Goal: Task Accomplishment & Management: Manage account settings

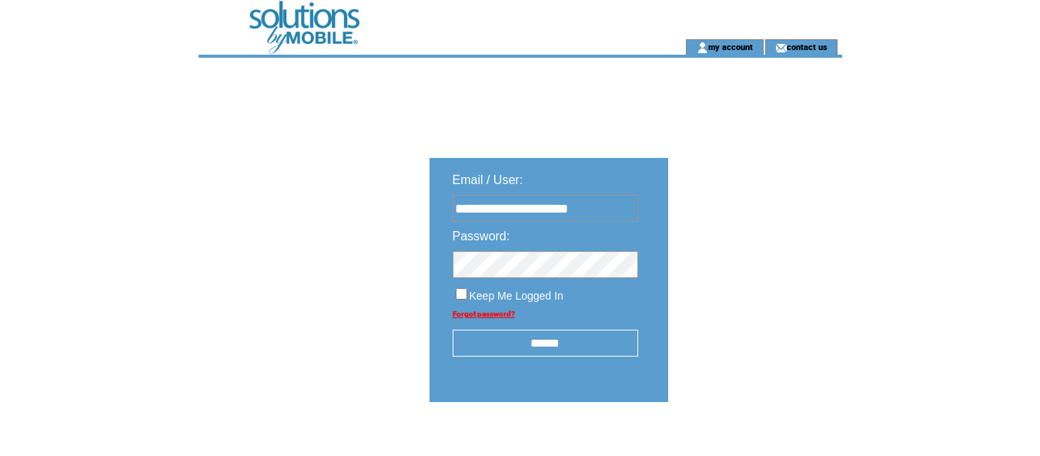
type input "**********"
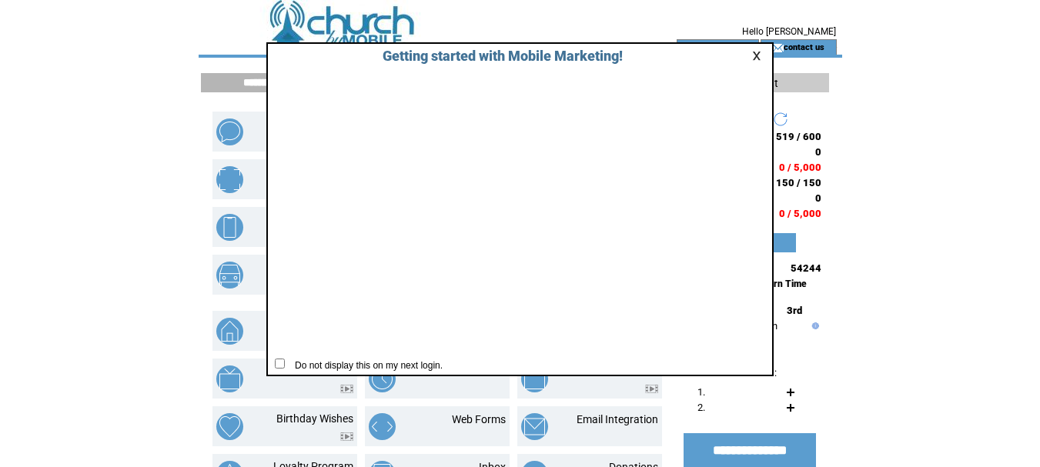
click at [756, 55] on link at bounding box center [759, 56] width 14 height 10
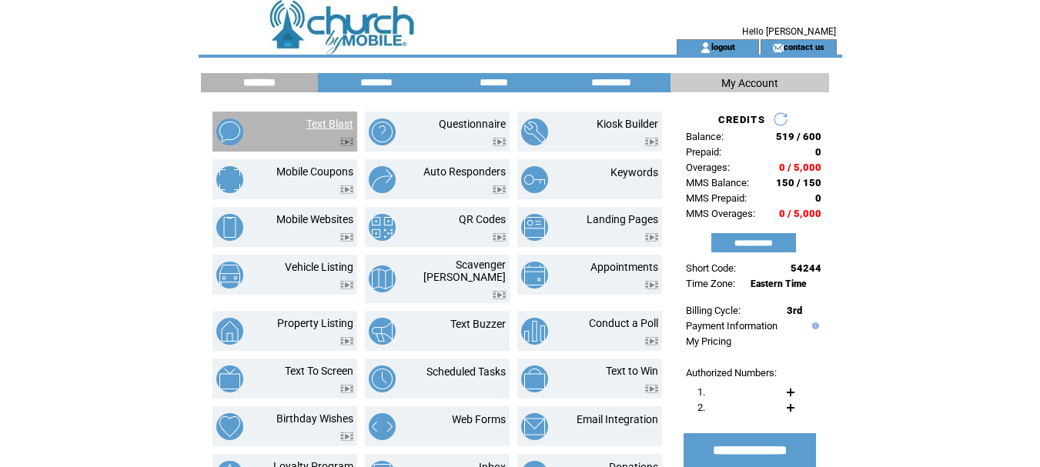
click at [333, 122] on link "Text Blast" at bounding box center [329, 124] width 47 height 12
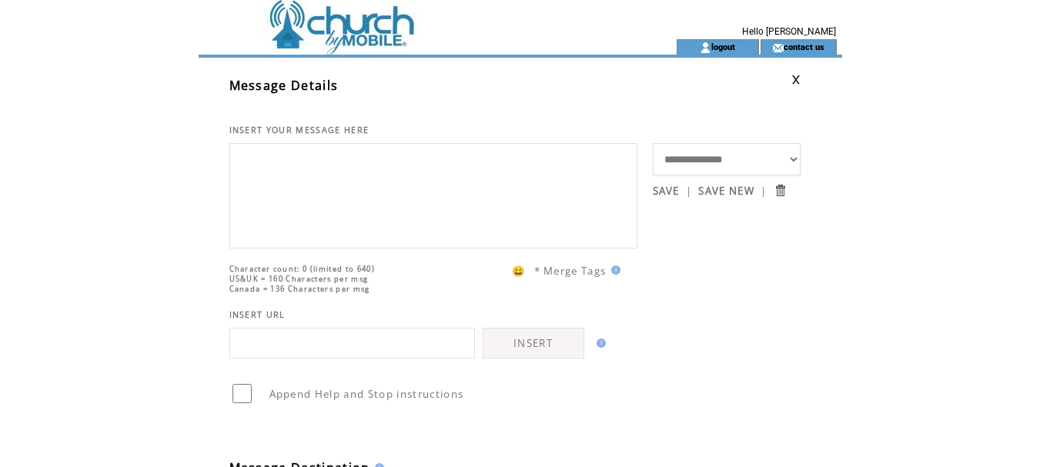
click at [795, 79] on link at bounding box center [795, 80] width 9 height 10
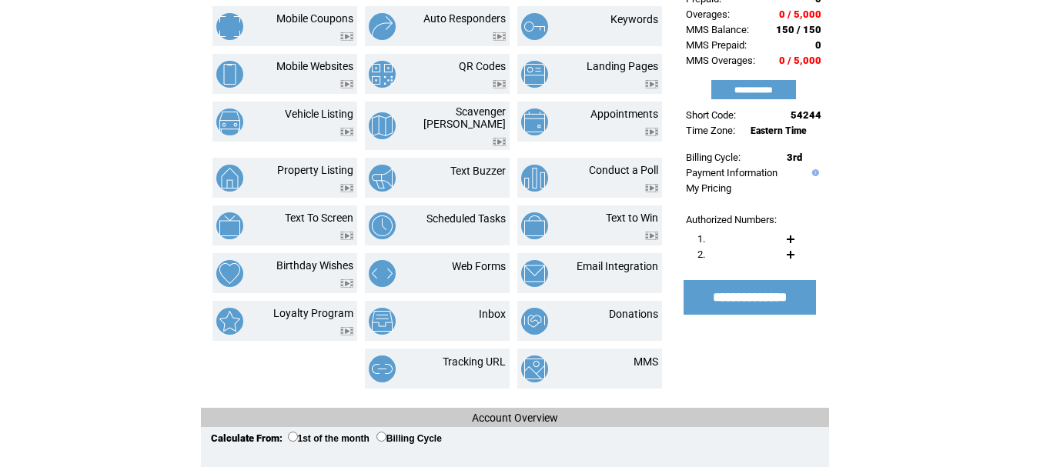
scroll to position [154, 0]
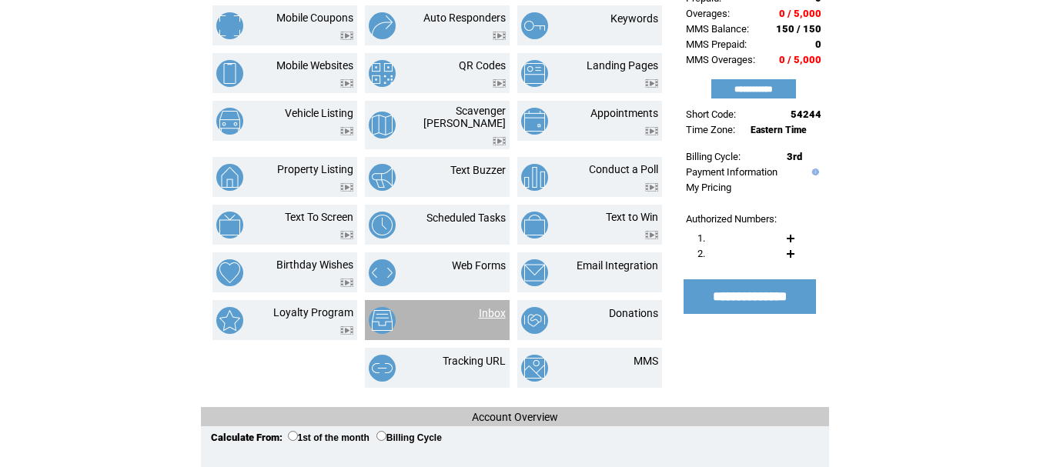
click at [487, 307] on link "Inbox" at bounding box center [492, 313] width 27 height 12
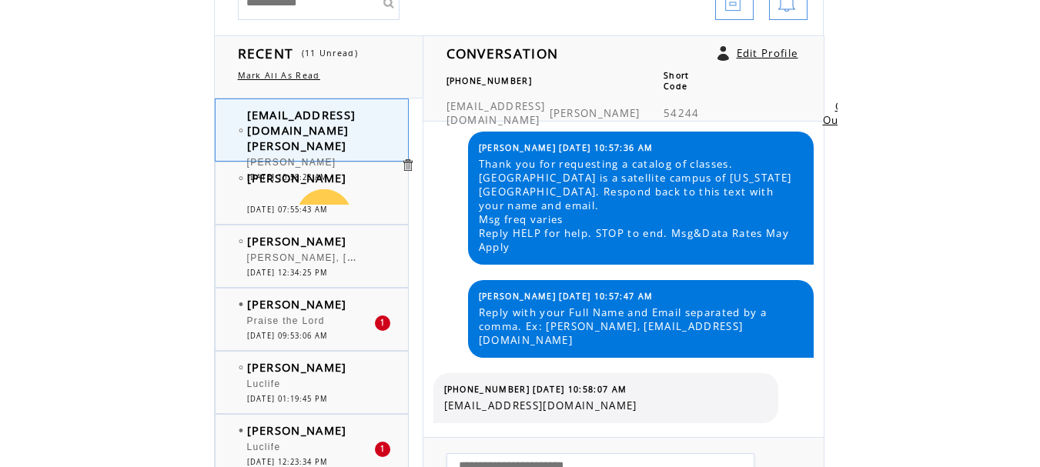
scroll to position [154, 0]
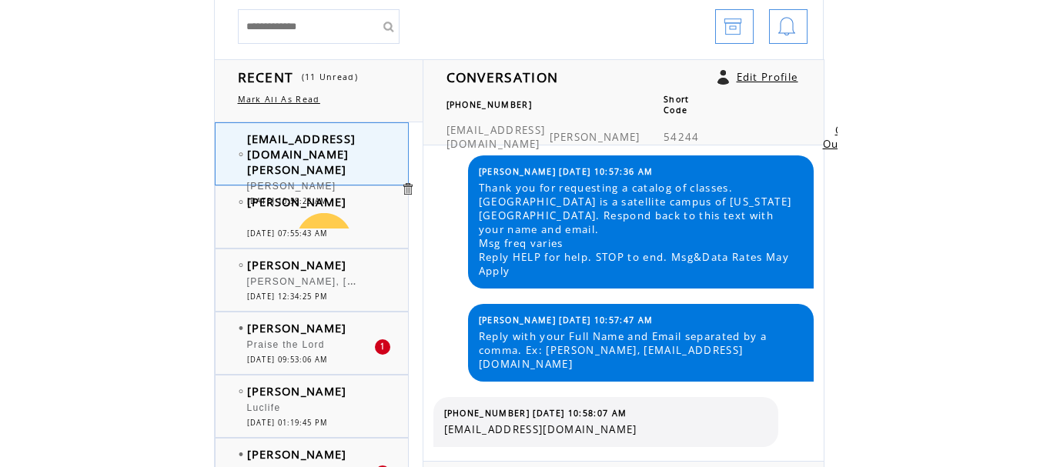
click at [352, 154] on td "pvtabney@yahoo.com Abney" at bounding box center [323, 154] width 153 height 46
click at [290, 141] on span "pvtabney@yahoo.com Abney" at bounding box center [301, 154] width 109 height 46
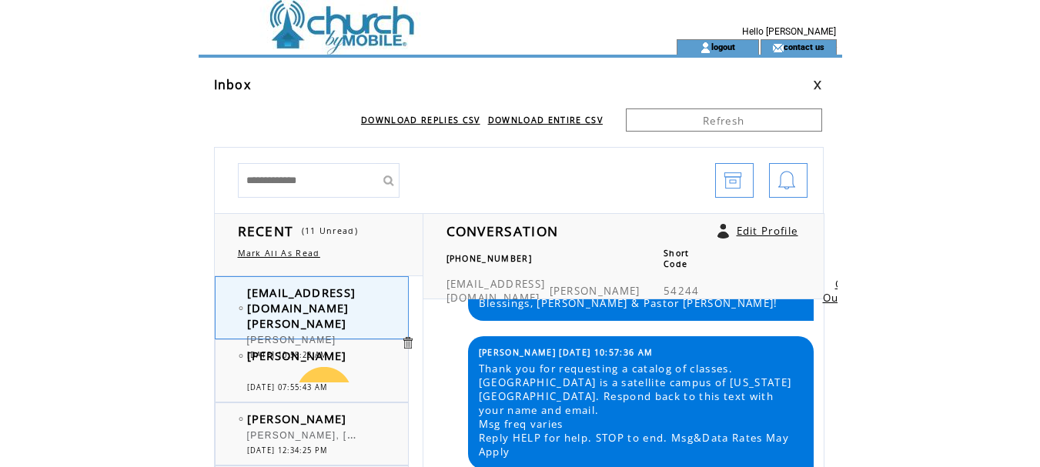
scroll to position [1908, 0]
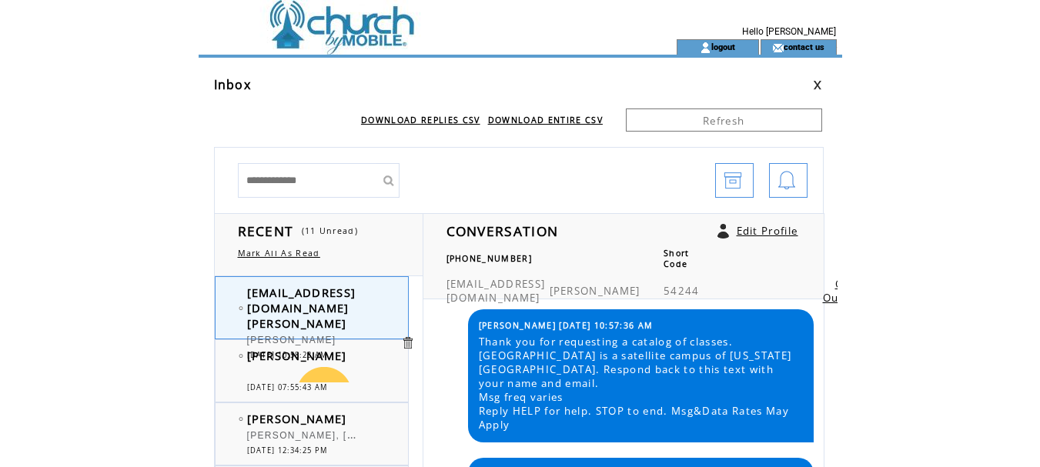
click at [816, 86] on link at bounding box center [817, 85] width 9 height 10
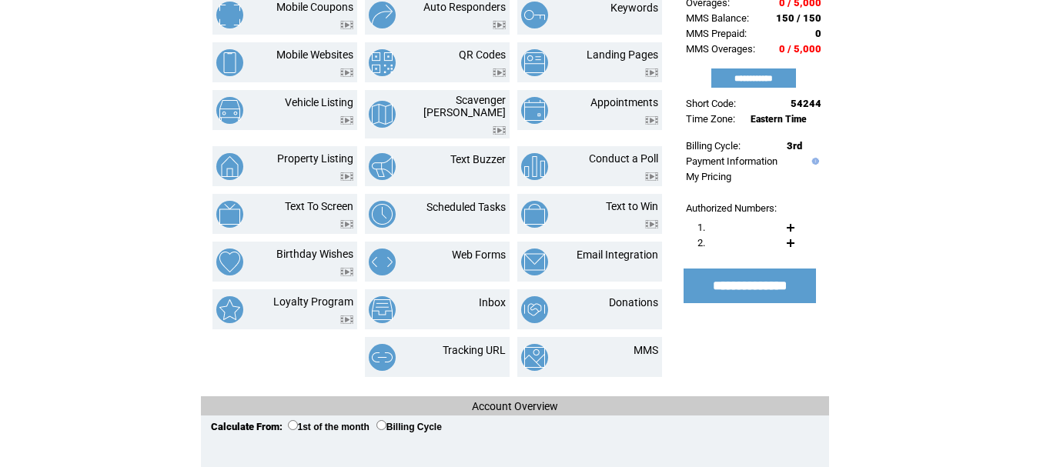
scroll to position [231, 0]
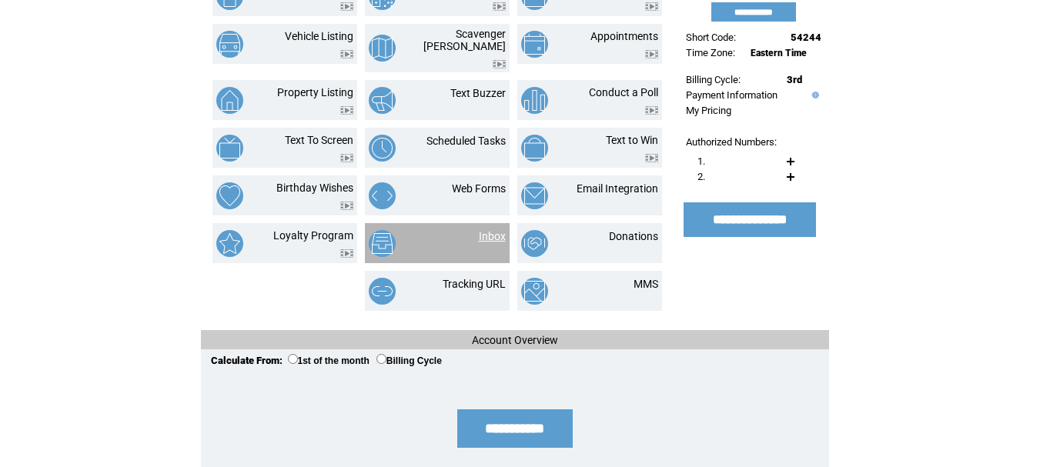
click at [494, 230] on link "Inbox" at bounding box center [492, 236] width 27 height 12
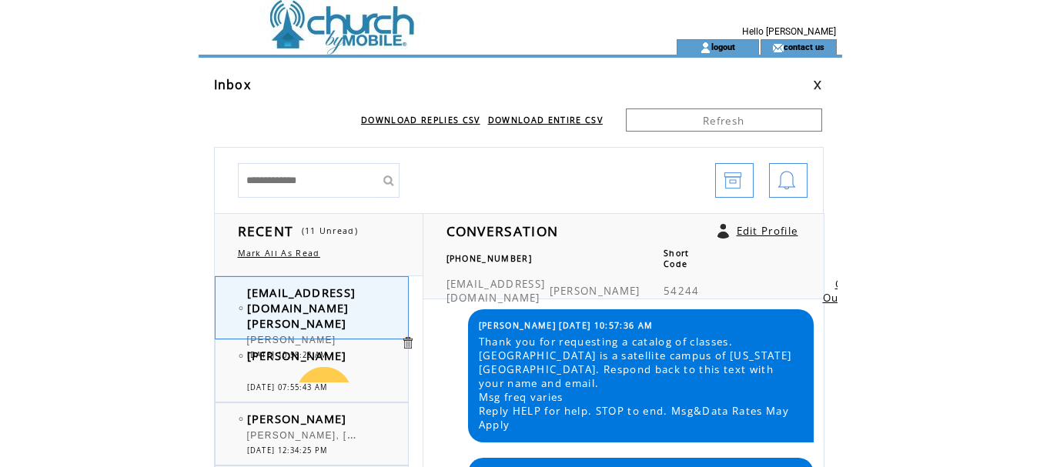
click at [818, 83] on link at bounding box center [817, 85] width 9 height 10
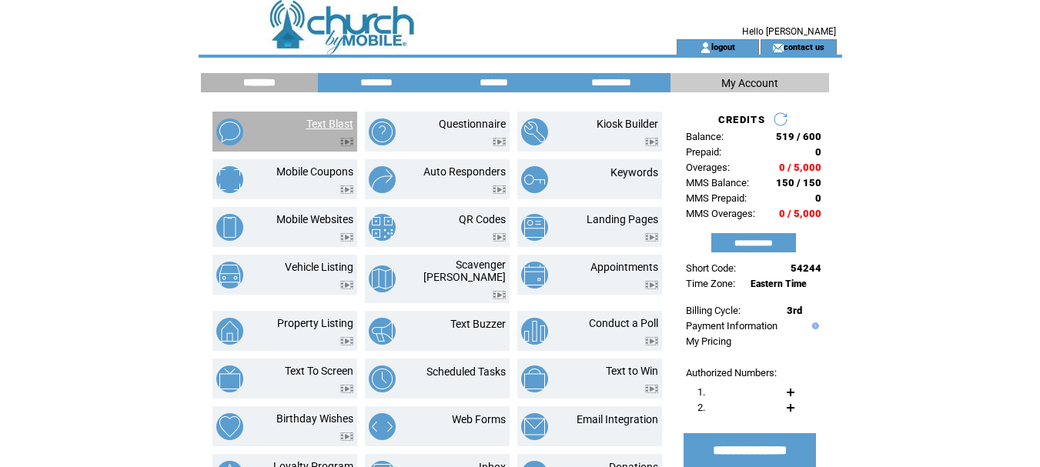
click at [334, 124] on link "Text Blast" at bounding box center [329, 124] width 47 height 12
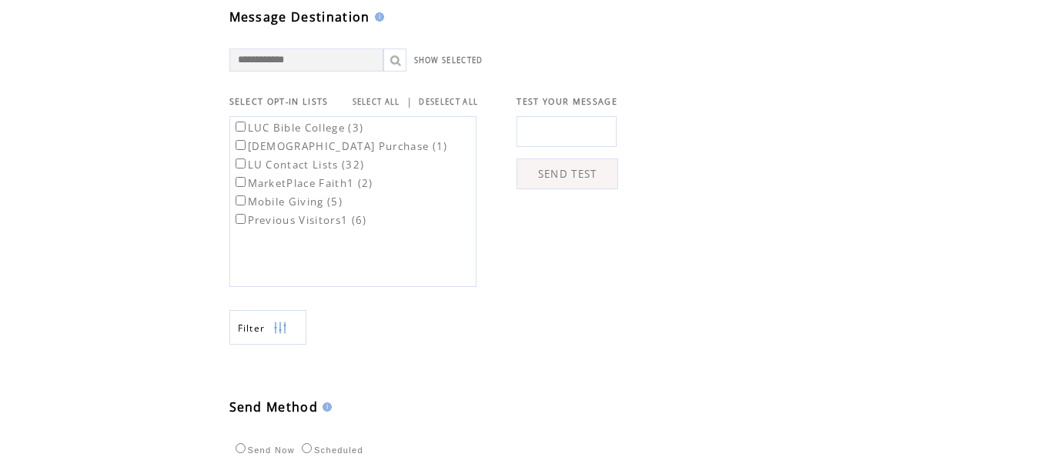
scroll to position [462, 0]
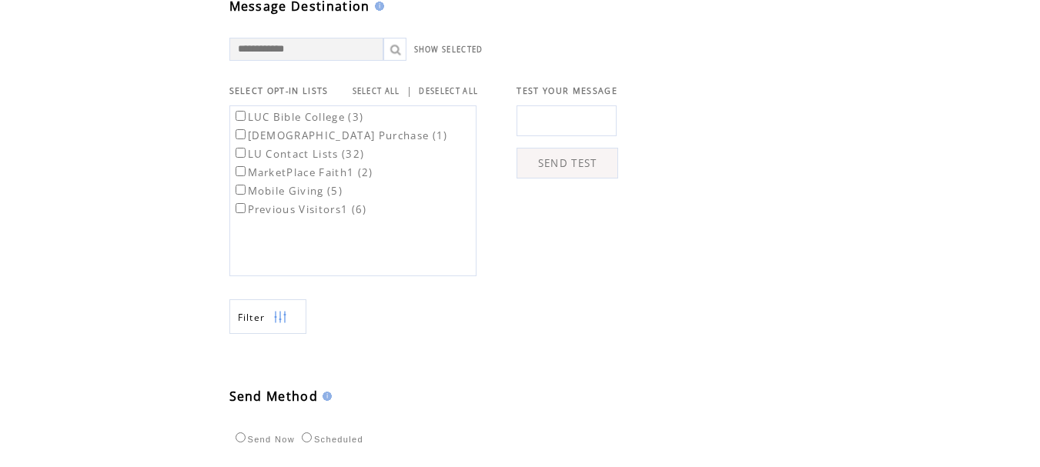
click at [341, 124] on label "LUC Bible College (3)" at bounding box center [298, 117] width 132 height 14
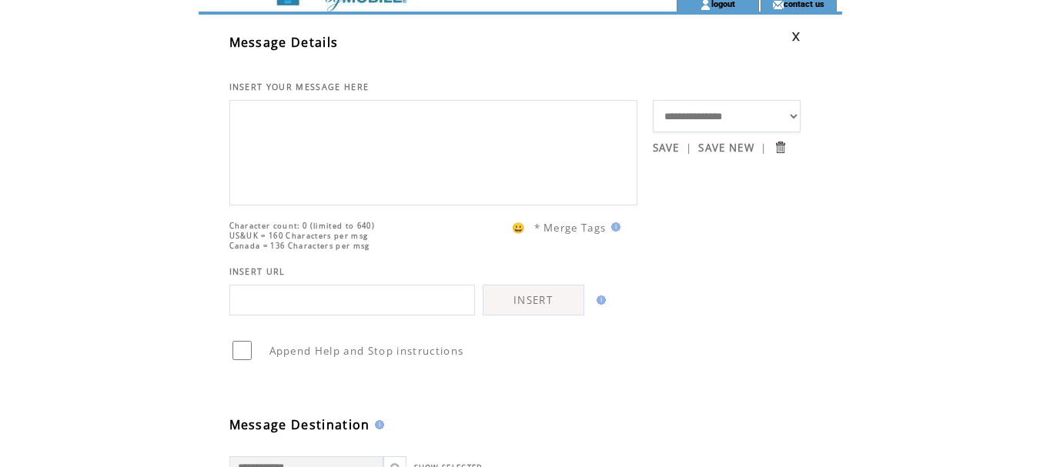
scroll to position [0, 0]
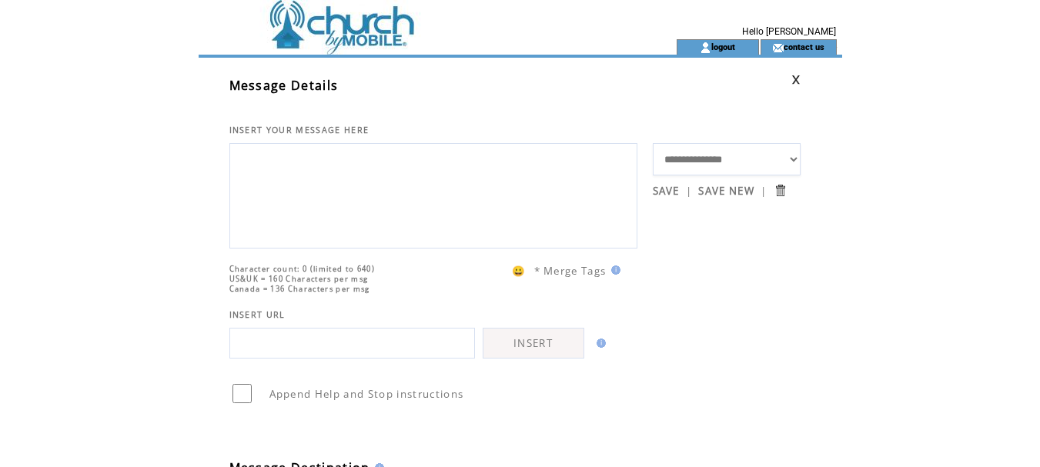
click at [794, 78] on link at bounding box center [795, 80] width 9 height 10
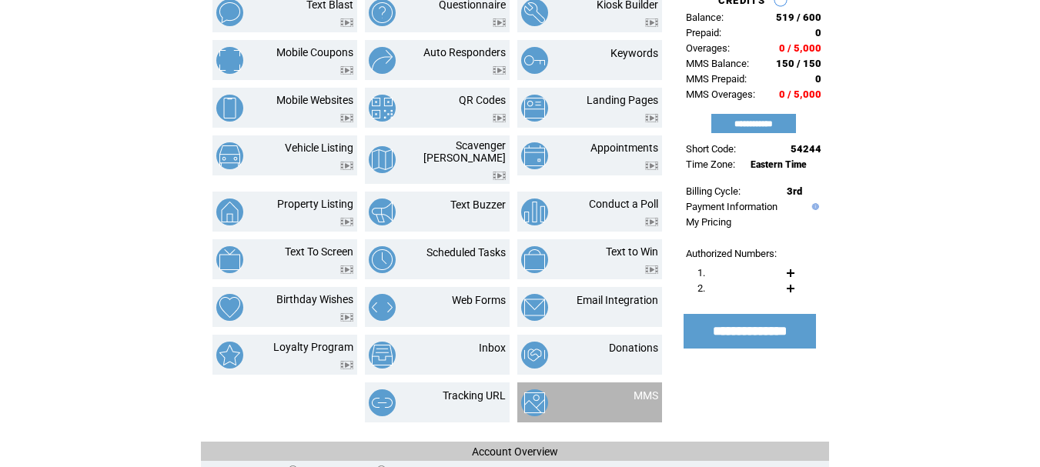
scroll to position [154, 0]
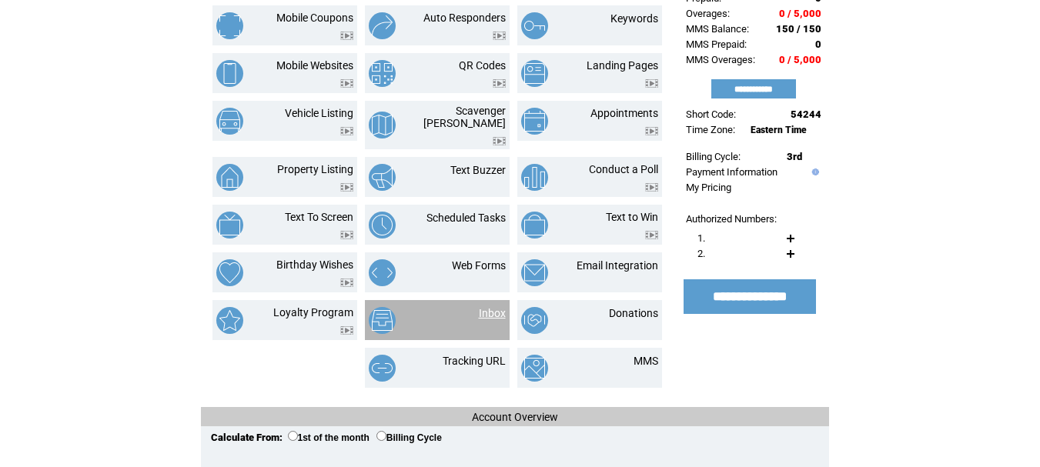
click at [491, 307] on link "Inbox" at bounding box center [492, 313] width 27 height 12
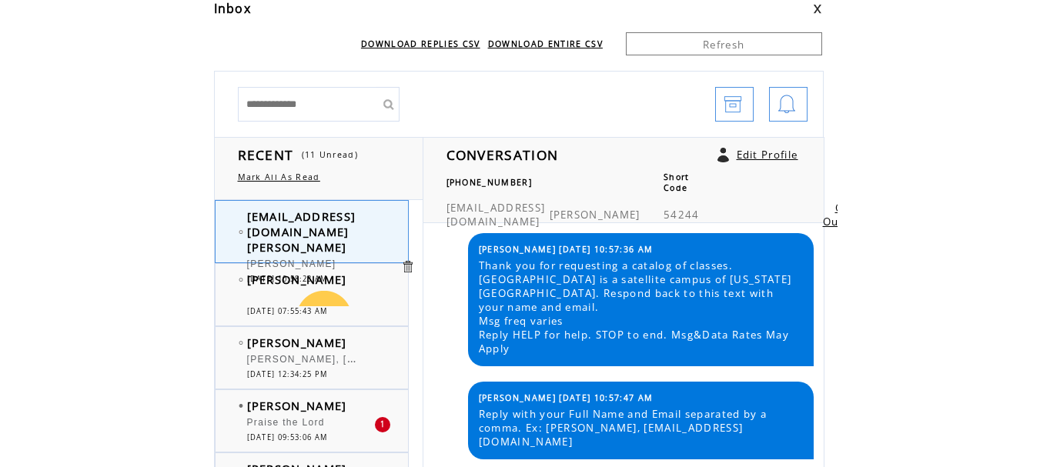
scroll to position [77, 0]
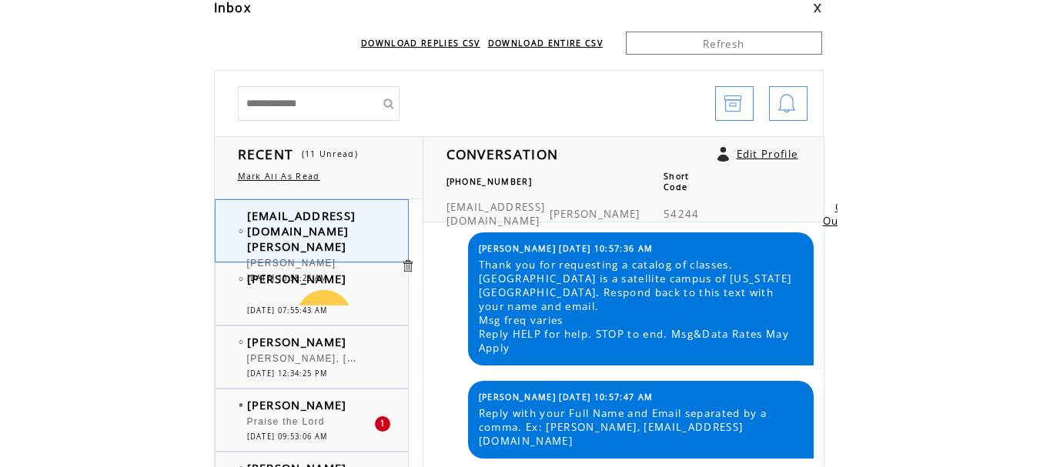
click at [362, 357] on span "[PERSON_NAME], [EMAIL_ADDRESS][DOMAIN_NAME]" at bounding box center [388, 356] width 282 height 15
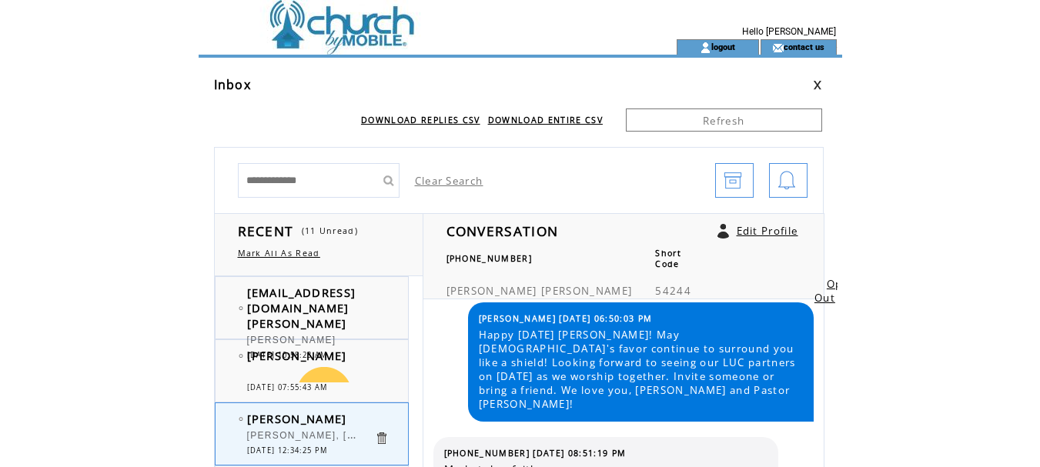
click at [814, 83] on link at bounding box center [817, 85] width 9 height 10
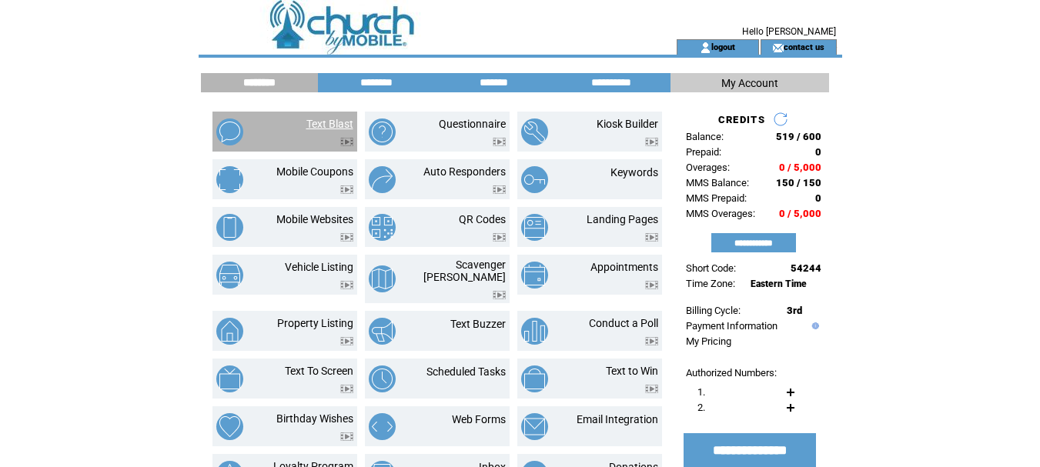
click at [327, 118] on link "Text Blast" at bounding box center [329, 124] width 47 height 12
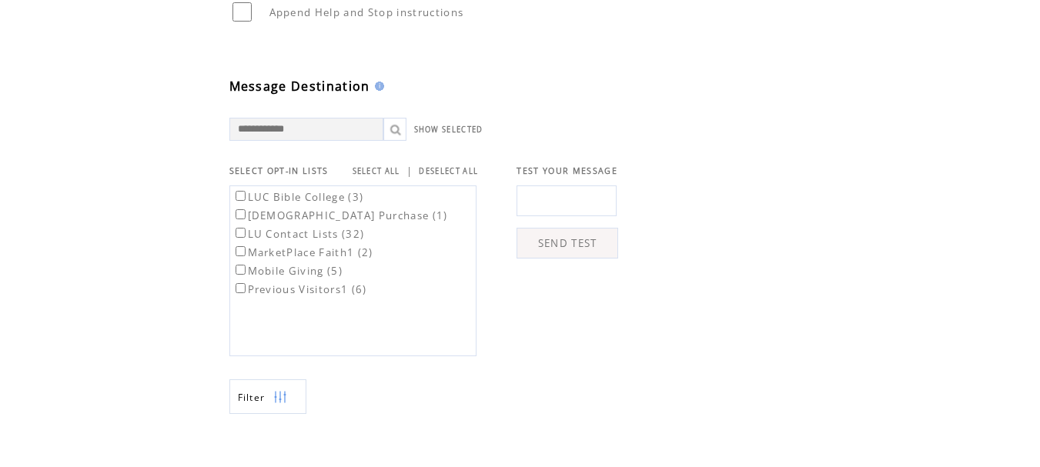
scroll to position [385, 0]
click at [320, 201] on label "LUC Bible College (3)" at bounding box center [298, 194] width 132 height 14
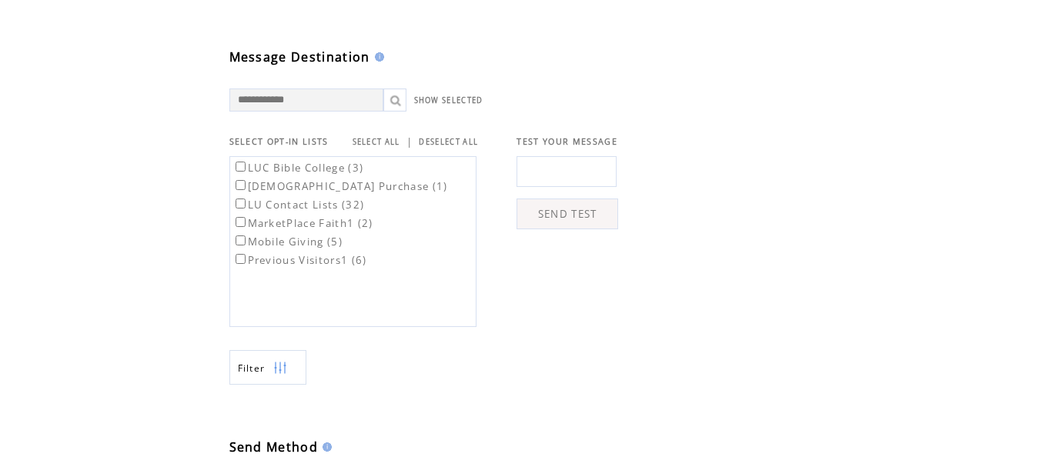
scroll to position [0, 0]
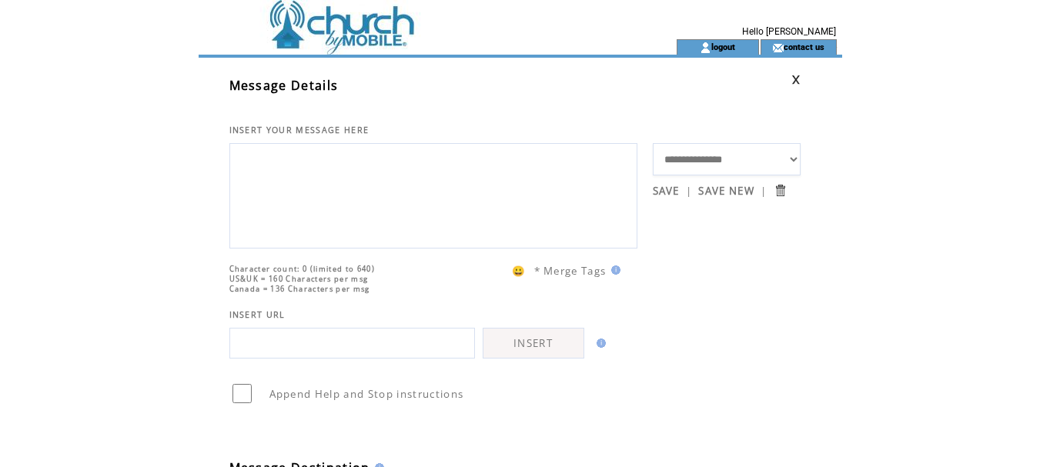
click at [797, 78] on link at bounding box center [795, 80] width 9 height 10
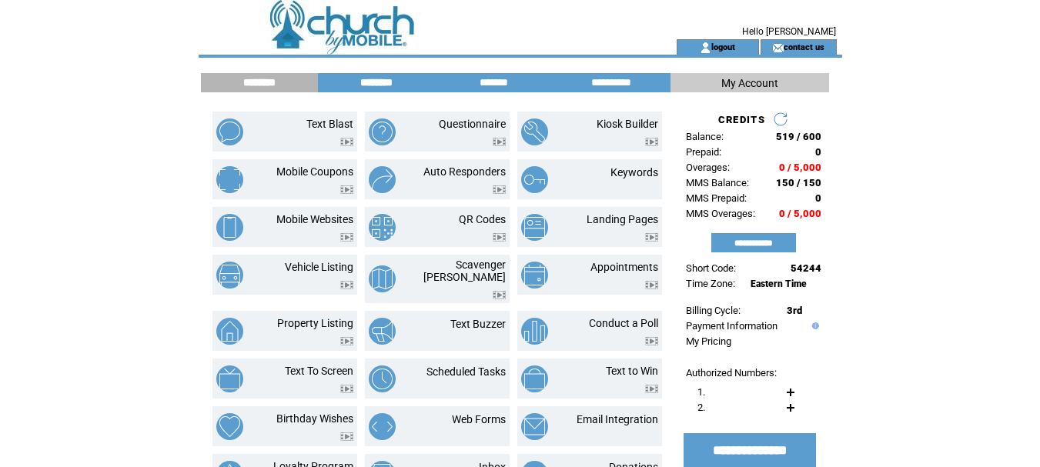
click at [389, 82] on input "********" at bounding box center [376, 82] width 115 height 13
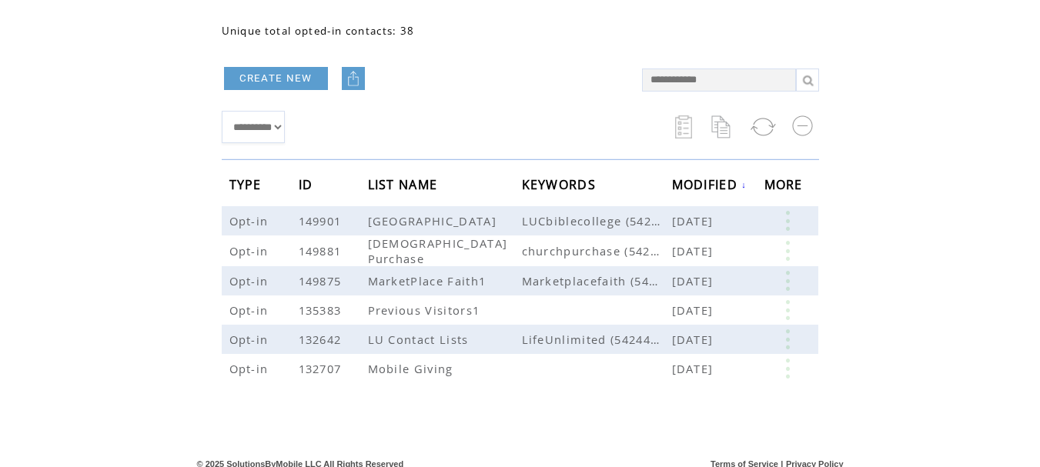
scroll to position [108, 0]
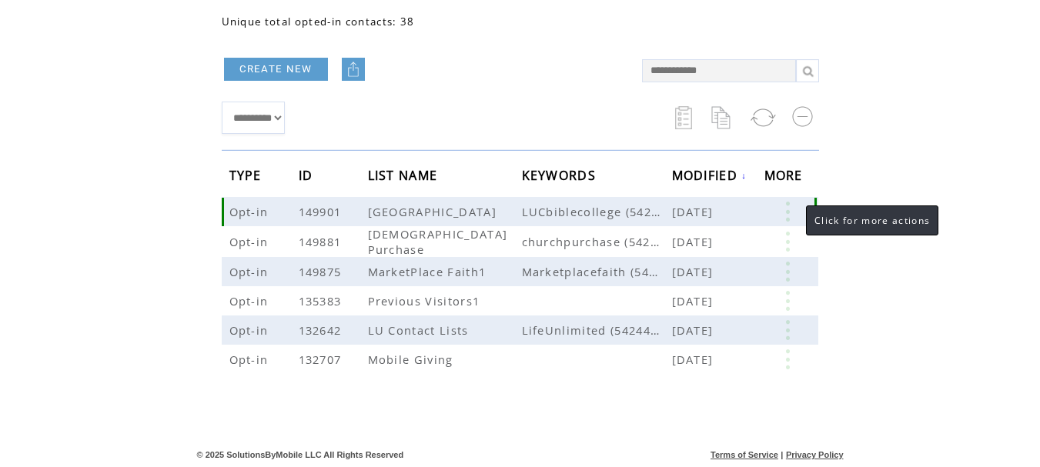
click at [785, 206] on link at bounding box center [787, 212] width 46 height 20
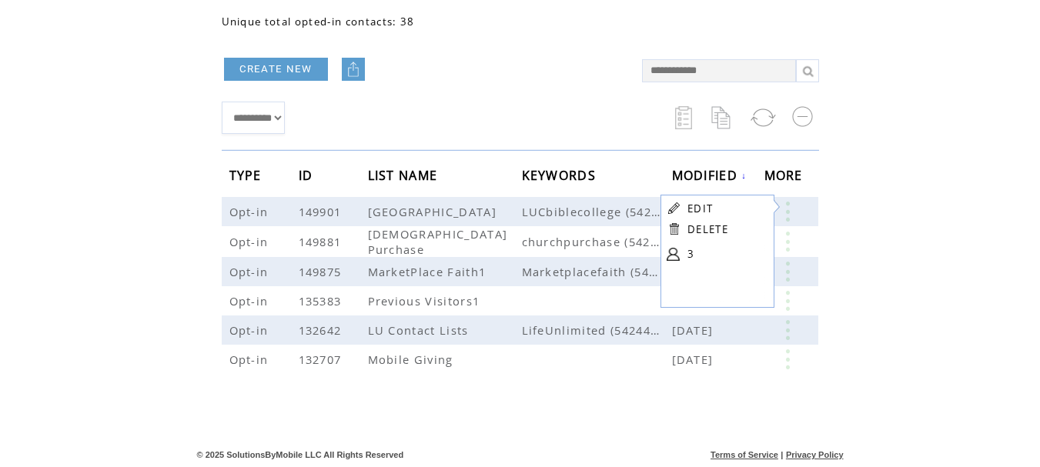
click at [701, 206] on link "EDIT" at bounding box center [699, 209] width 25 height 14
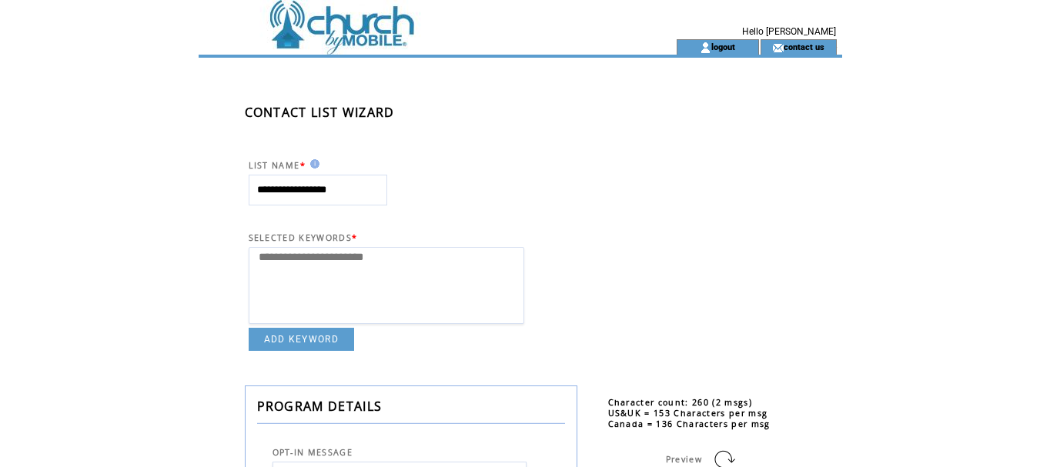
select select
